Goal: Task Accomplishment & Management: Manage account settings

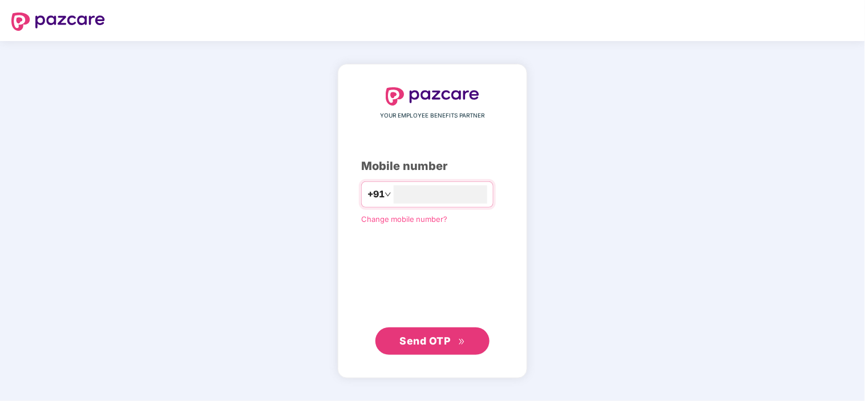
type input "**********"
click at [417, 335] on span "Send OTP" at bounding box center [425, 341] width 51 height 12
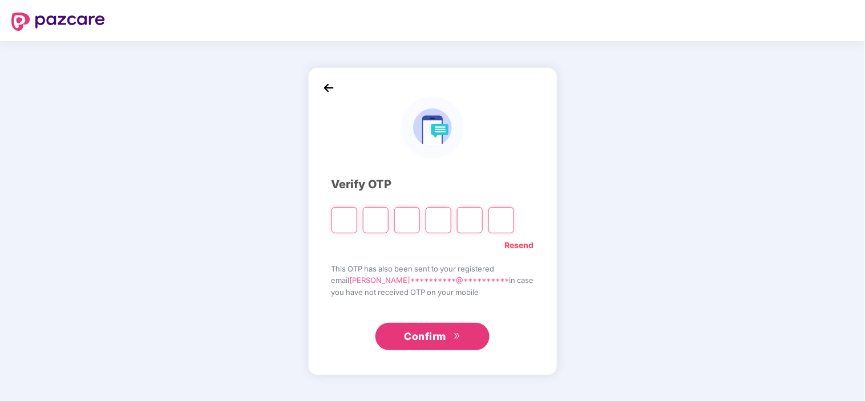
type input "*"
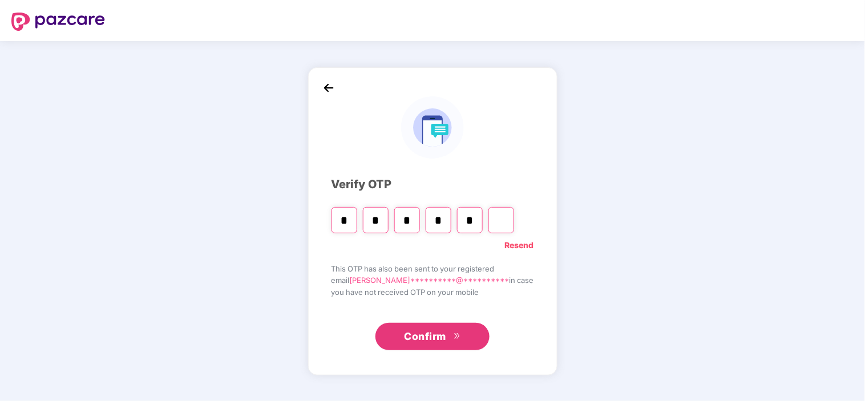
type input "*"
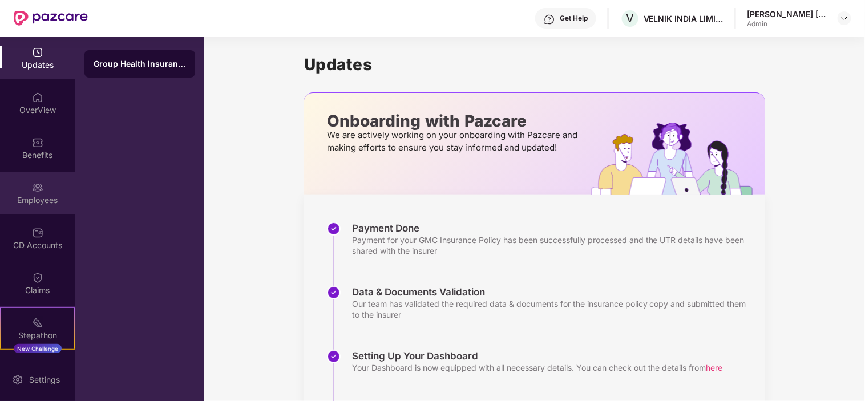
click at [54, 195] on div "Employees" at bounding box center [37, 200] width 75 height 11
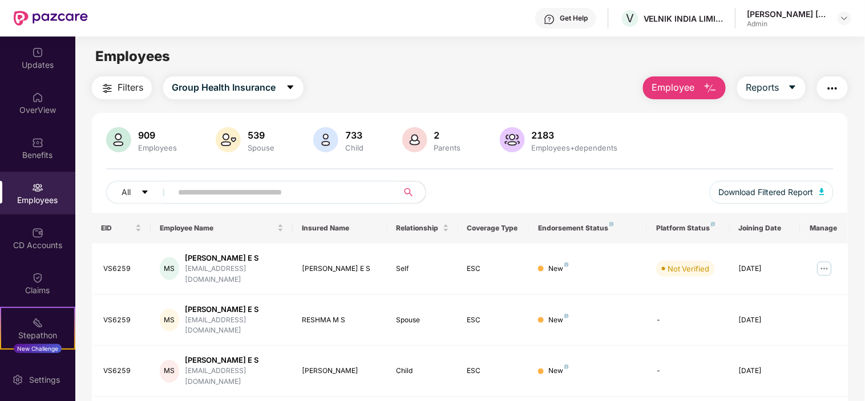
click at [343, 200] on input "text" at bounding box center [280, 192] width 205 height 17
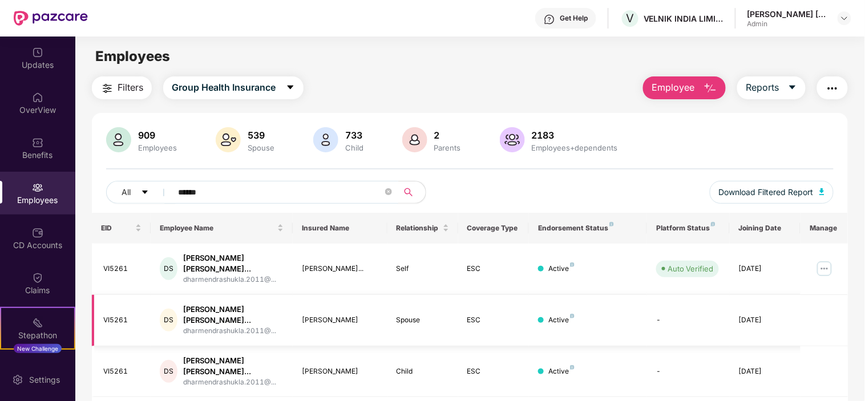
scroll to position [88, 0]
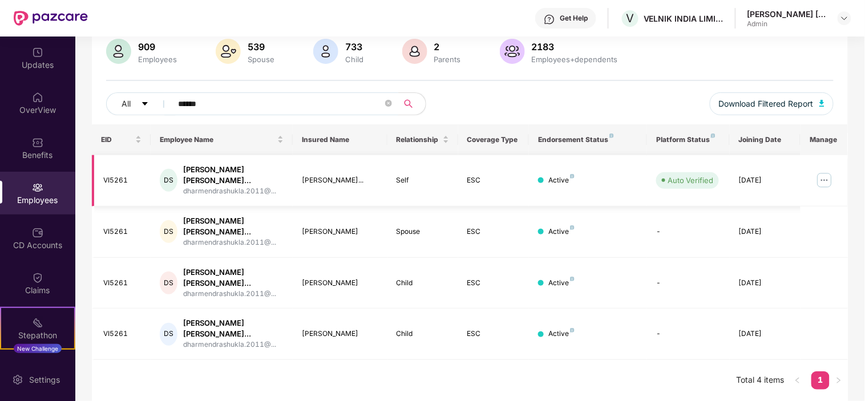
type input "******"
click at [830, 182] on img at bounding box center [825, 180] width 18 height 18
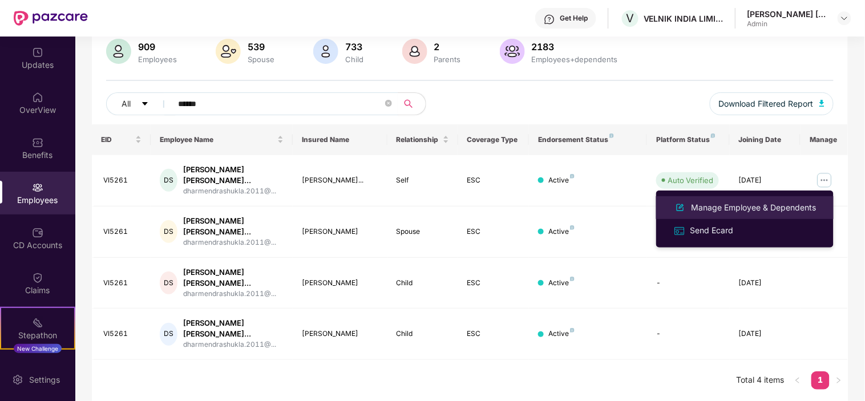
click at [730, 209] on div "Manage Employee & Dependents" at bounding box center [755, 208] width 130 height 13
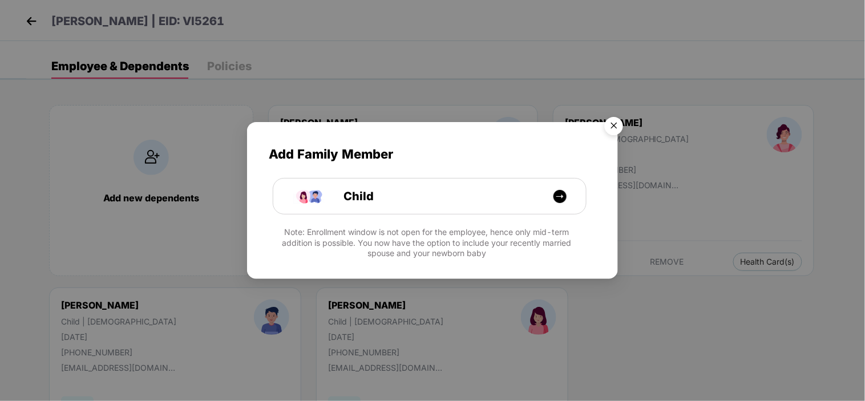
click at [617, 123] on img "Close" at bounding box center [614, 128] width 32 height 32
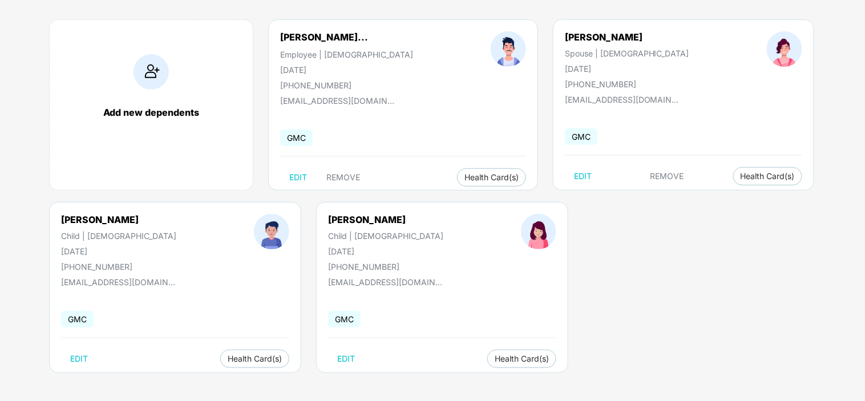
scroll to position [86, 0]
click at [217, 377] on span "Health Insurance(ESC)" at bounding box center [232, 381] width 100 height 13
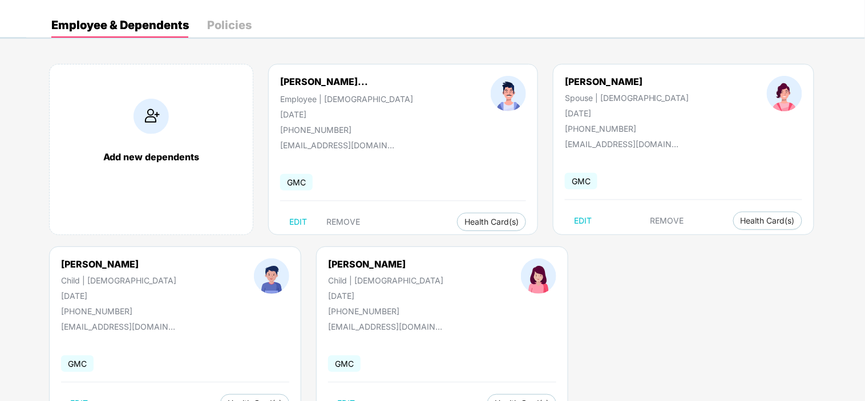
scroll to position [0, 0]
